Goal: Task Accomplishment & Management: Manage account settings

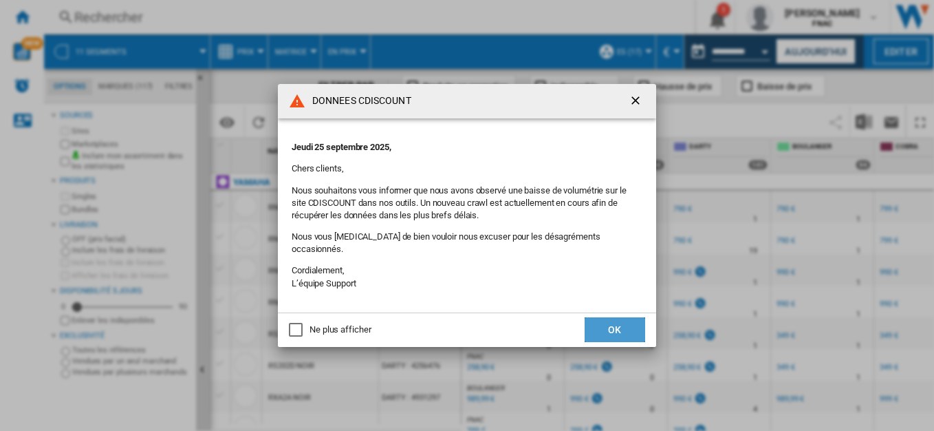
drag, startPoint x: 613, startPoint y: 324, endPoint x: 623, endPoint y: 327, distance: 10.2
click at [615, 327] on button "OK" at bounding box center [615, 329] width 61 height 25
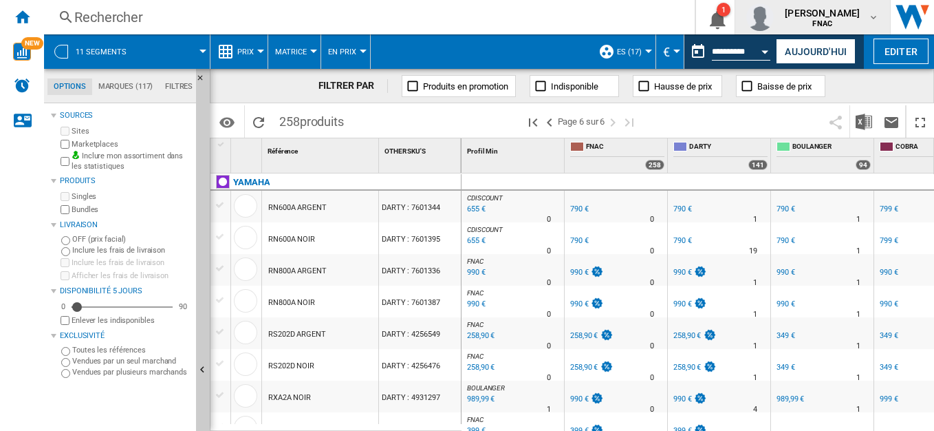
click at [855, 10] on span "[PERSON_NAME]" at bounding box center [822, 13] width 75 height 14
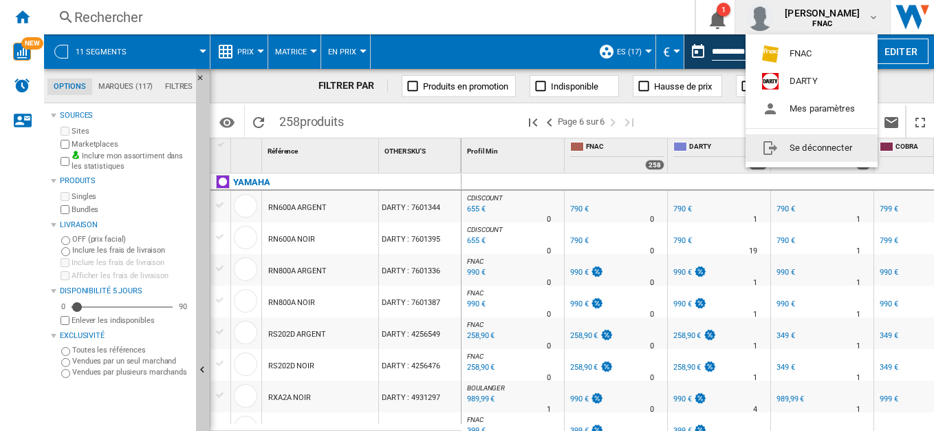
click at [801, 139] on button "Se déconnecter" at bounding box center [811, 148] width 132 height 28
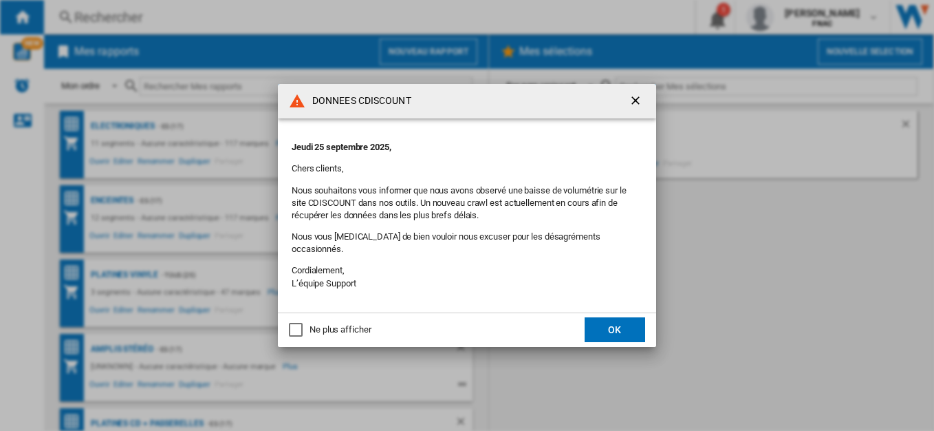
click at [294, 325] on div "Ne plus afficher" at bounding box center [296, 330] width 14 height 14
click at [635, 327] on button "OK" at bounding box center [615, 329] width 61 height 25
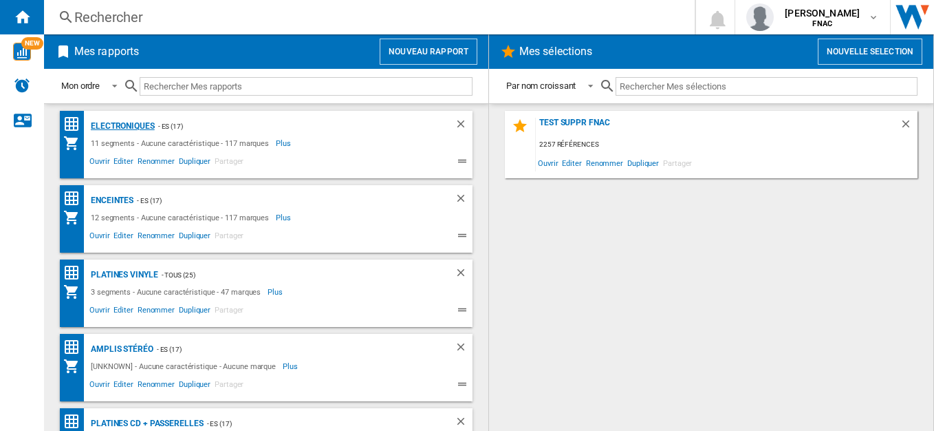
click at [137, 126] on div "Electroniques" at bounding box center [120, 126] width 67 height 17
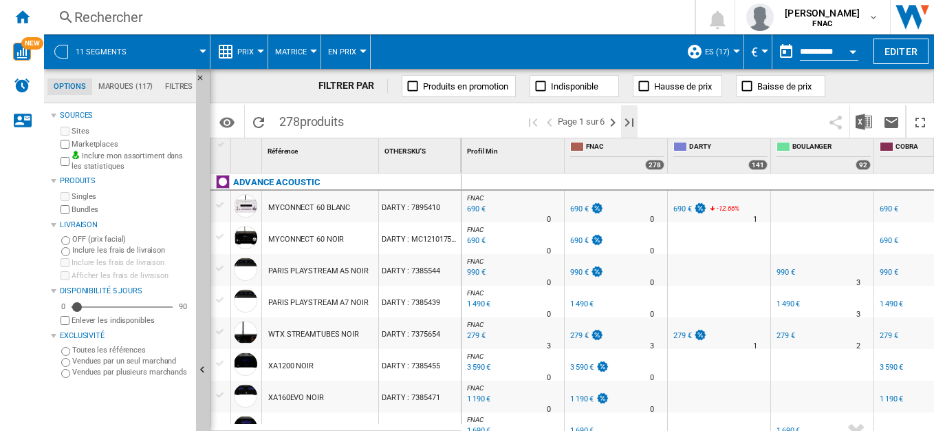
click at [630, 121] on ng-md-icon "Dernière page" at bounding box center [629, 122] width 17 height 17
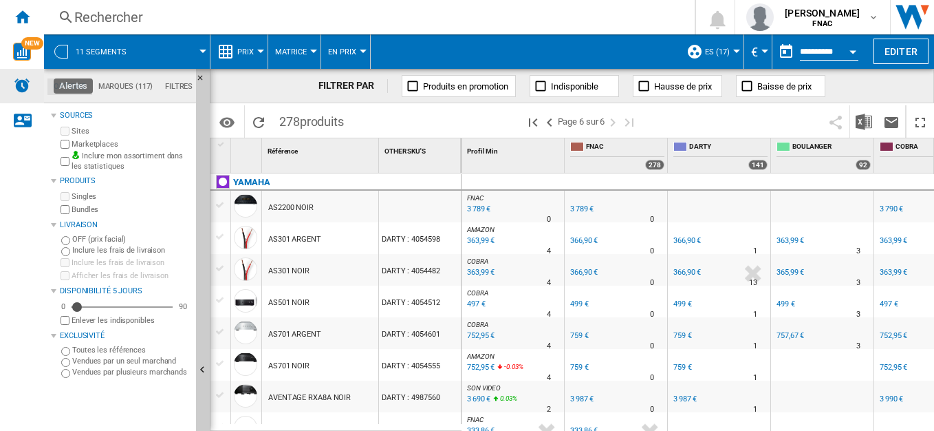
click at [11, 89] on div "Alertes" at bounding box center [22, 86] width 44 height 34
